Goal: Navigation & Orientation: Find specific page/section

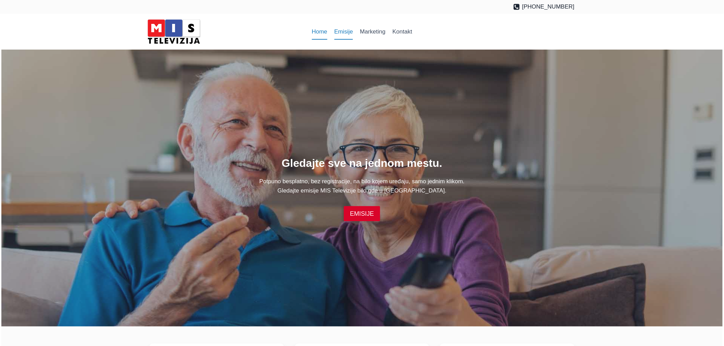
click at [344, 31] on link "Emisije" at bounding box center [344, 32] width 26 height 16
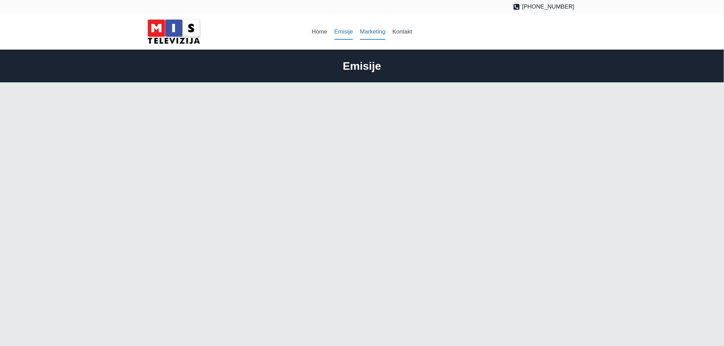
click at [373, 29] on link "Marketing" at bounding box center [373, 32] width 33 height 16
